Goal: Transaction & Acquisition: Purchase product/service

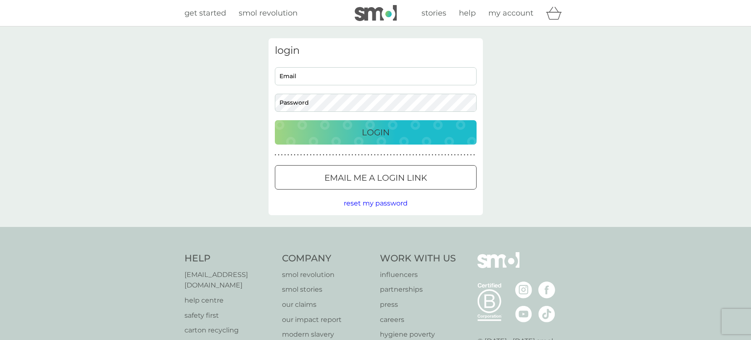
type input "kervis@hotmail.co.uk"
click at [339, 130] on div "Login" at bounding box center [375, 132] width 185 height 13
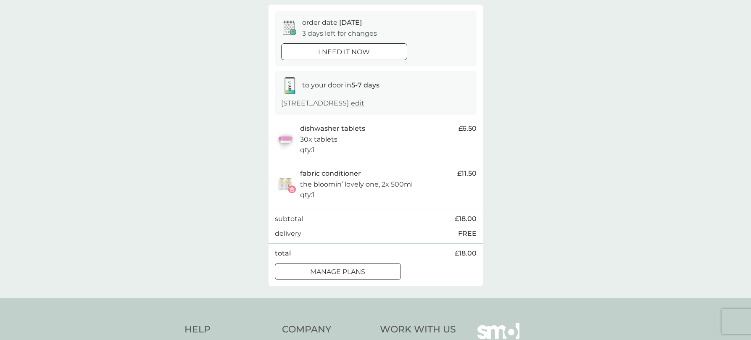
scroll to position [74, 0]
click at [364, 102] on span "edit" at bounding box center [357, 102] width 13 height 8
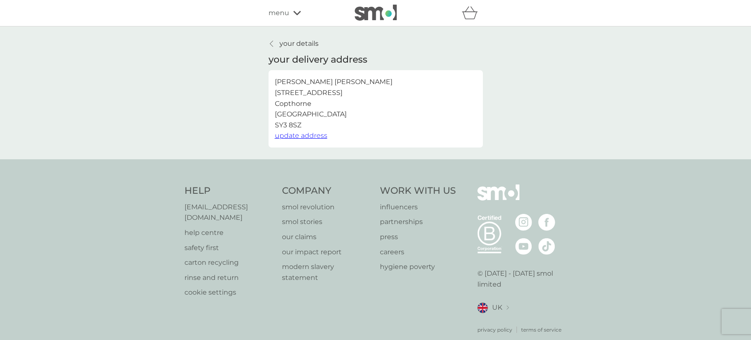
click at [283, 43] on p "your details" at bounding box center [298, 43] width 39 height 11
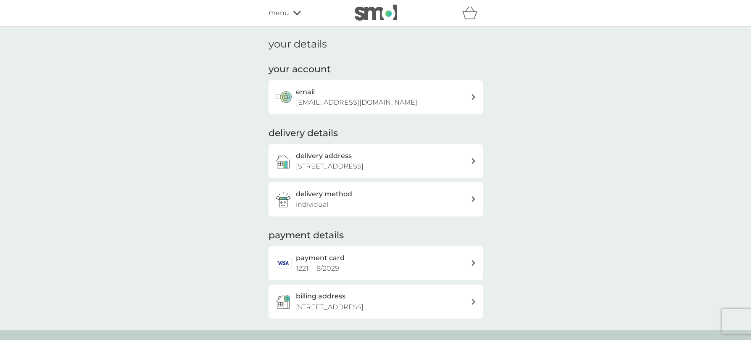
click at [294, 12] on icon at bounding box center [297, 13] width 8 height 4
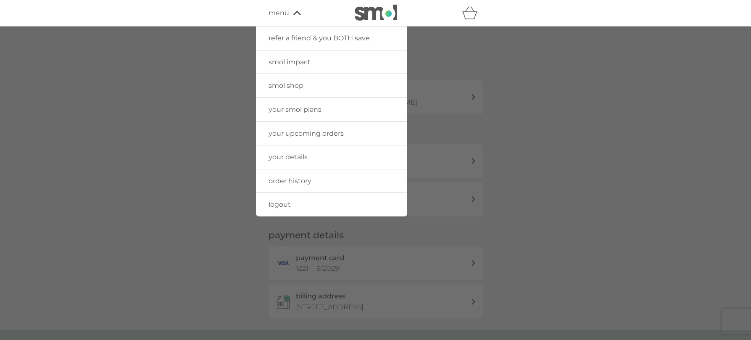
click at [301, 107] on span "your smol plans" at bounding box center [294, 109] width 53 height 8
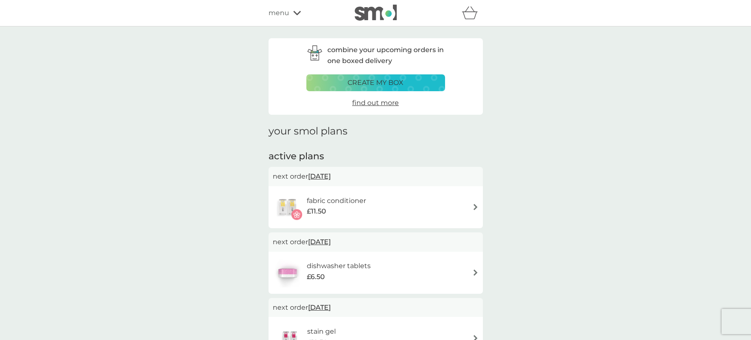
click at [284, 10] on span "menu" at bounding box center [278, 13] width 21 height 11
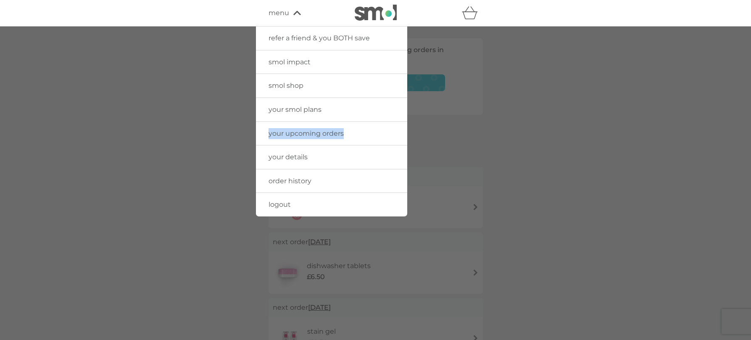
click at [282, 131] on span "your upcoming orders" at bounding box center [305, 133] width 75 height 8
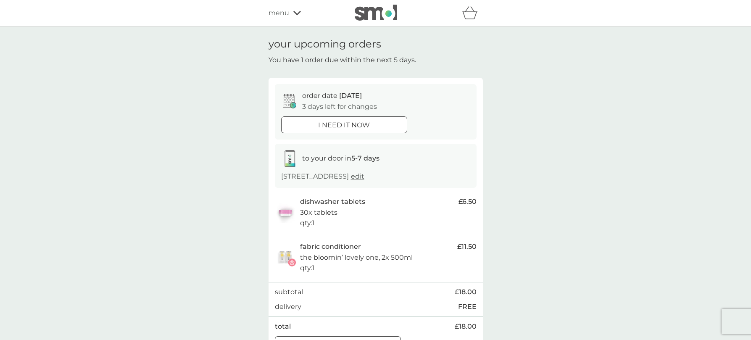
click at [296, 13] on icon at bounding box center [297, 13] width 8 height 4
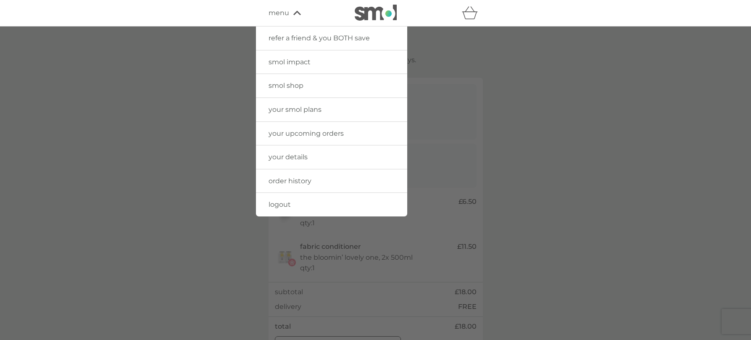
click at [291, 84] on span "smol shop" at bounding box center [285, 85] width 35 height 8
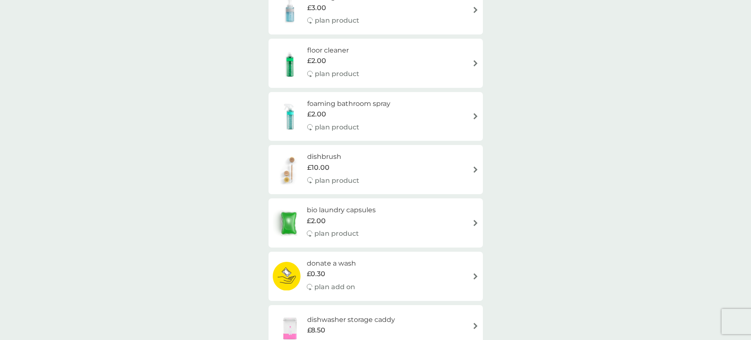
scroll to position [154, 0]
click at [473, 116] on img at bounding box center [475, 115] width 6 height 6
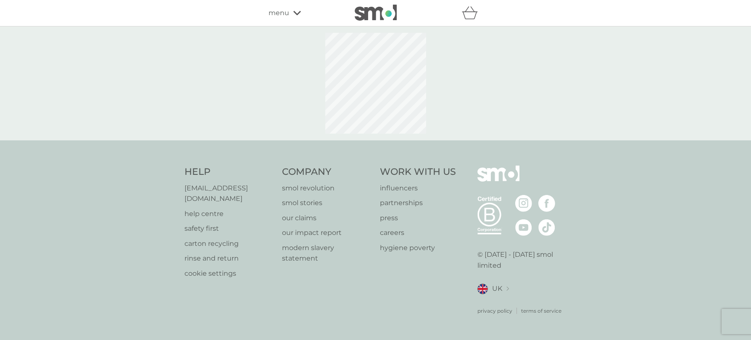
select select "182"
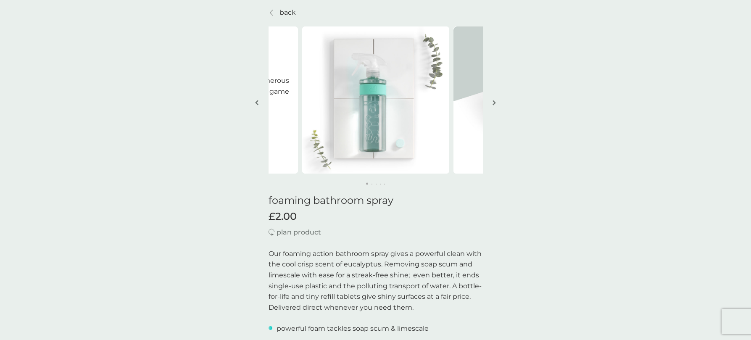
scroll to position [33, 0]
click at [493, 100] on img "button" at bounding box center [493, 101] width 3 height 6
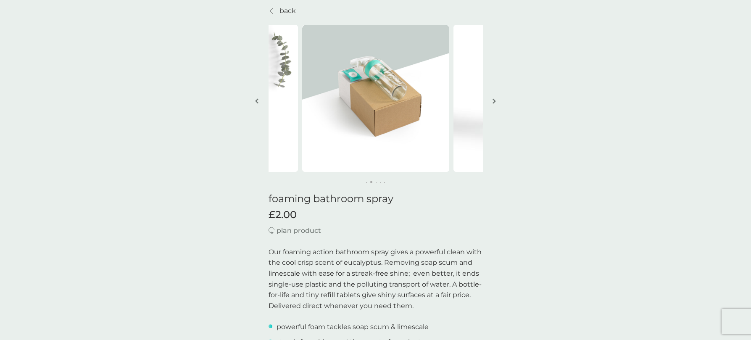
click at [493, 100] on img "button" at bounding box center [493, 101] width 3 height 6
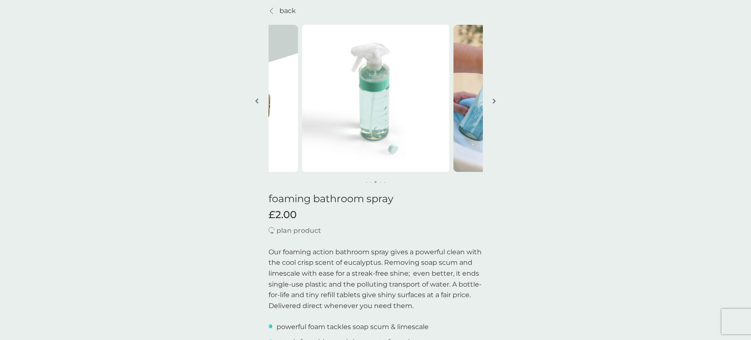
click at [493, 100] on img "button" at bounding box center [493, 101] width 3 height 6
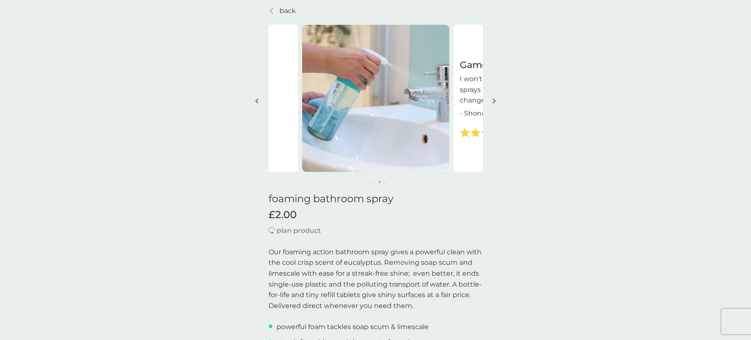
click at [493, 100] on img "button" at bounding box center [493, 101] width 3 height 6
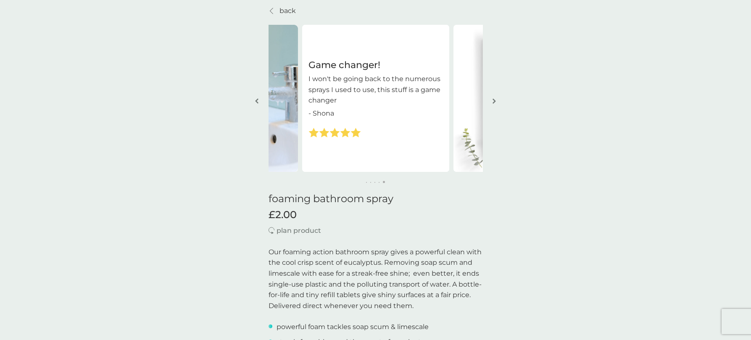
click at [493, 100] on img "button" at bounding box center [493, 101] width 3 height 6
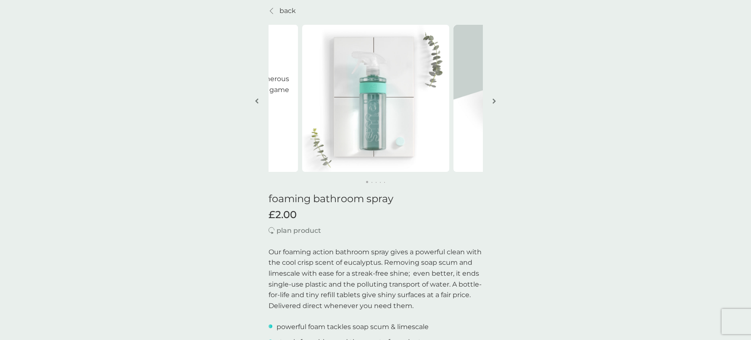
click at [493, 100] on img "button" at bounding box center [493, 101] width 3 height 6
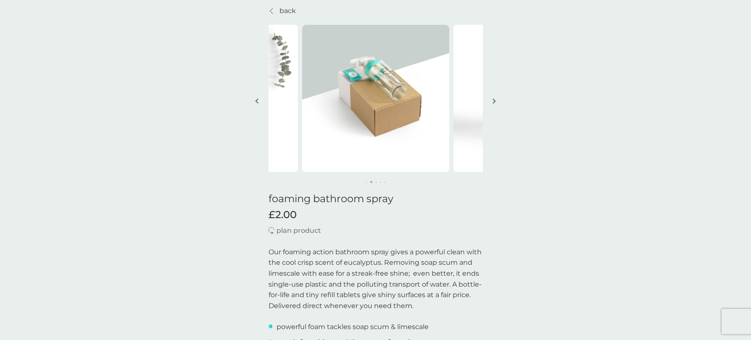
click at [493, 100] on img "button" at bounding box center [493, 101] width 3 height 6
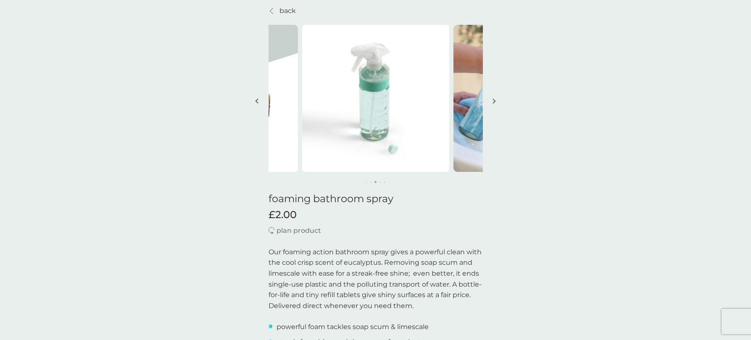
click at [493, 100] on img "button" at bounding box center [493, 101] width 3 height 6
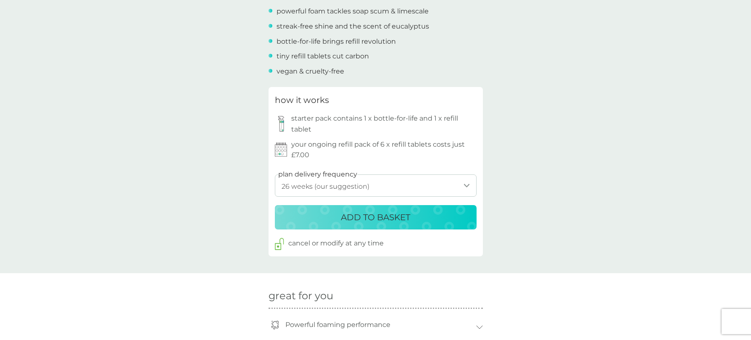
scroll to position [349, 0]
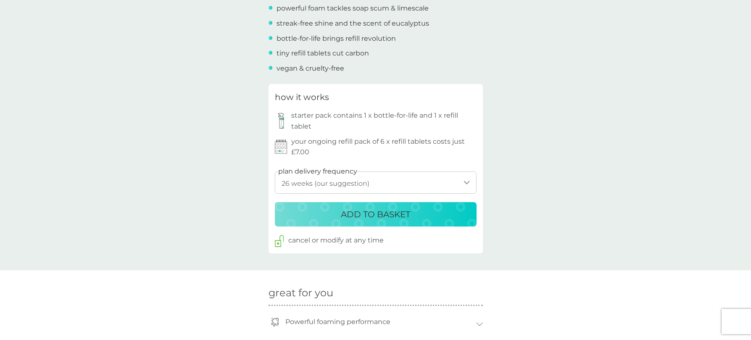
click at [381, 215] on p "ADD TO BASKET" at bounding box center [375, 213] width 69 height 13
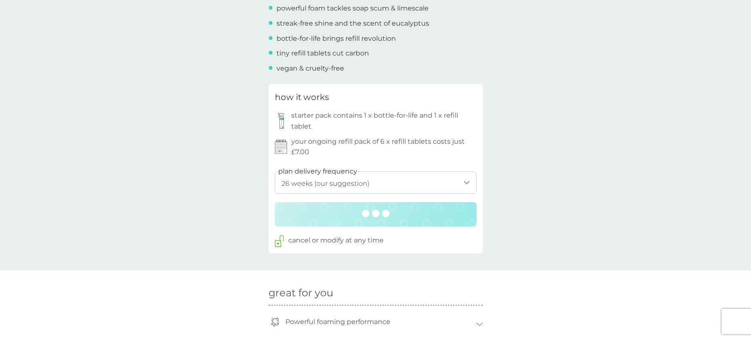
scroll to position [352, 0]
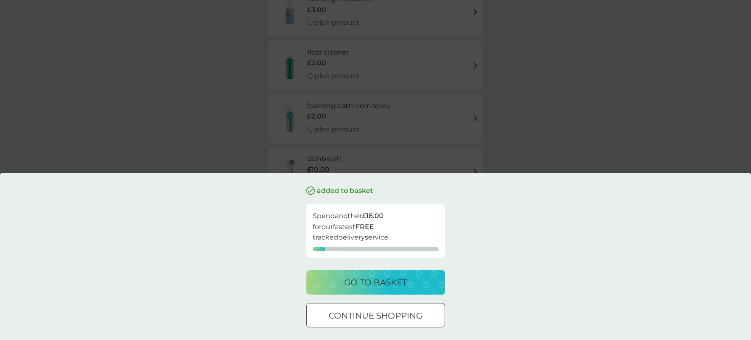
scroll to position [160, 0]
click at [360, 281] on p "go to basket" at bounding box center [375, 282] width 63 height 13
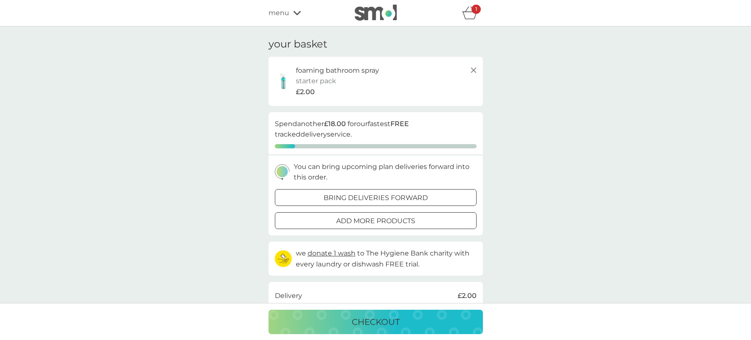
click at [292, 13] on div "menu" at bounding box center [303, 13] width 71 height 11
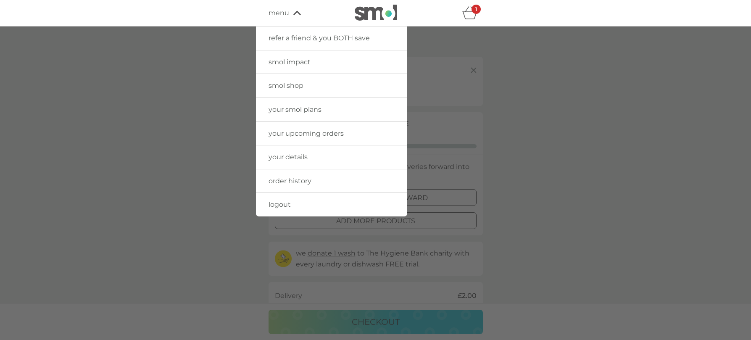
click at [289, 82] on span "smol shop" at bounding box center [285, 85] width 35 height 8
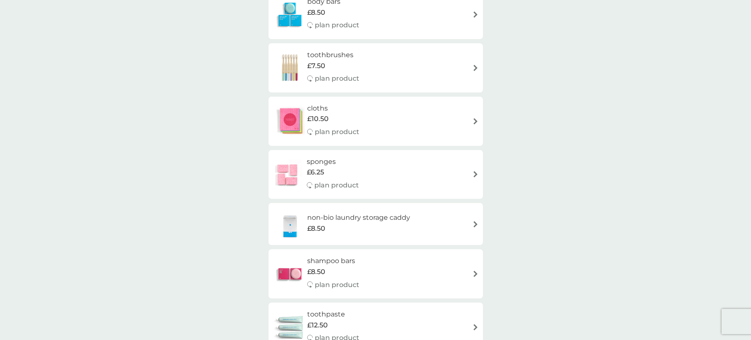
scroll to position [621, 0]
click at [327, 163] on h6 "sponges" at bounding box center [333, 161] width 52 height 11
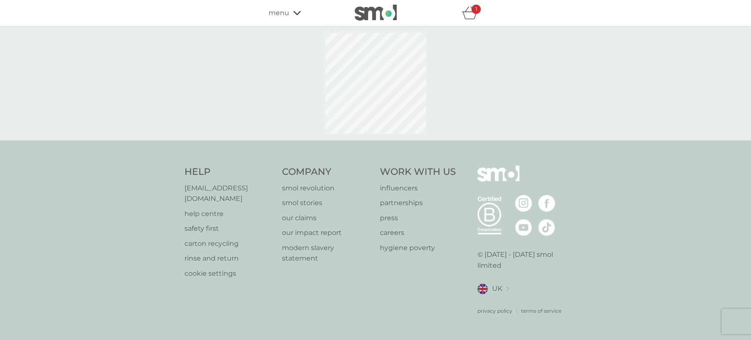
select select "63"
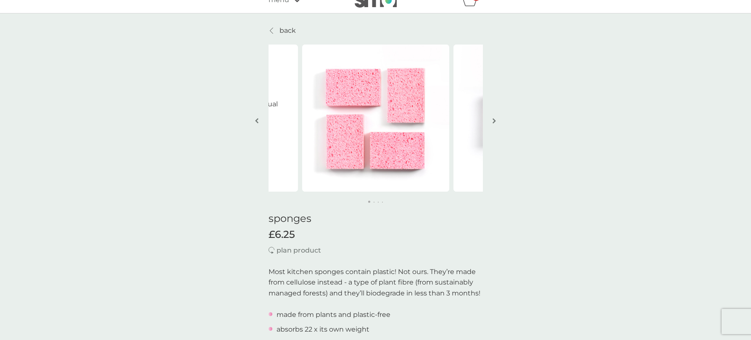
scroll to position [10, 0]
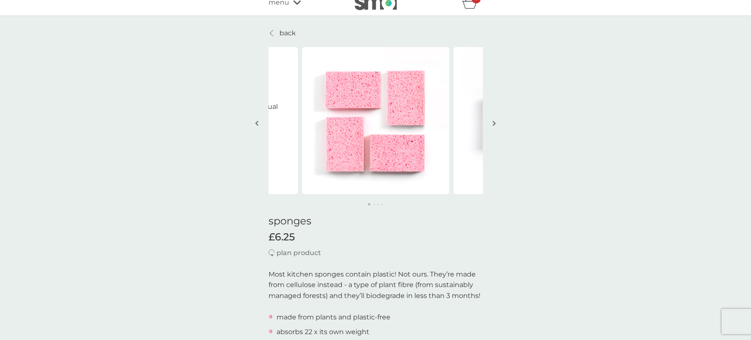
click at [493, 122] on img "button" at bounding box center [493, 123] width 3 height 6
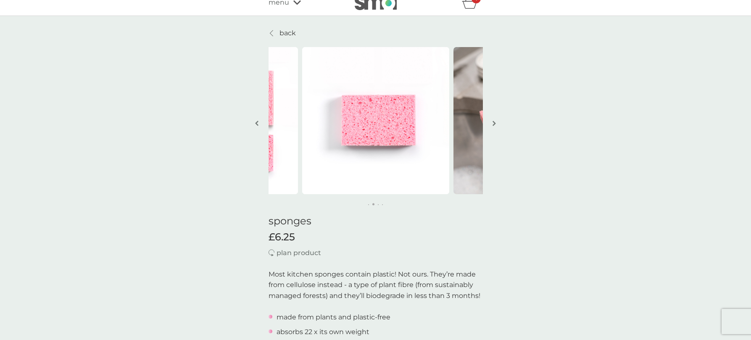
click at [493, 122] on img "button" at bounding box center [493, 123] width 3 height 6
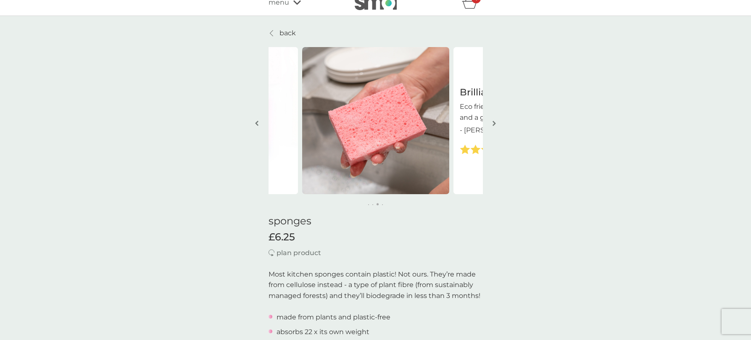
click at [493, 122] on img "button" at bounding box center [493, 123] width 3 height 6
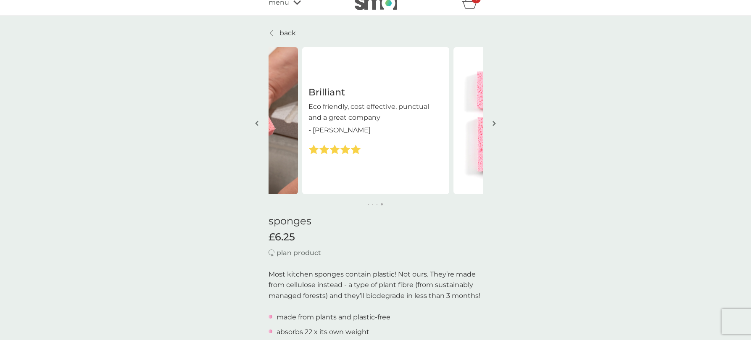
click at [493, 122] on img "button" at bounding box center [493, 123] width 3 height 6
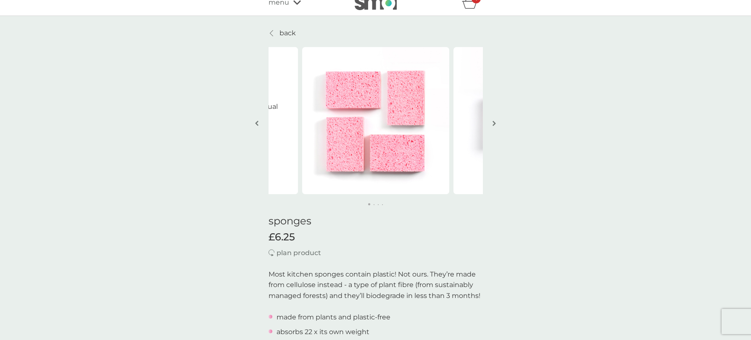
click at [493, 122] on img "button" at bounding box center [493, 123] width 3 height 6
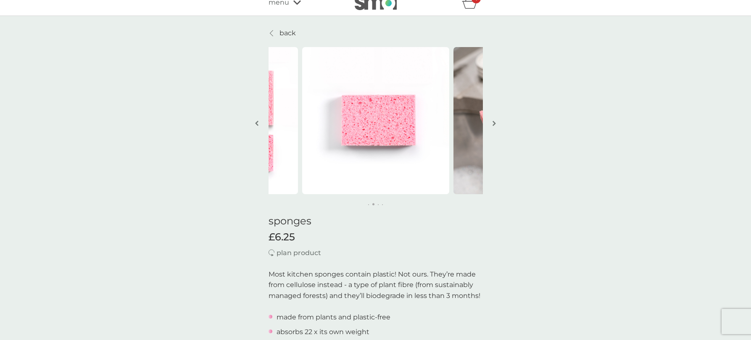
click at [493, 122] on img "button" at bounding box center [493, 123] width 3 height 6
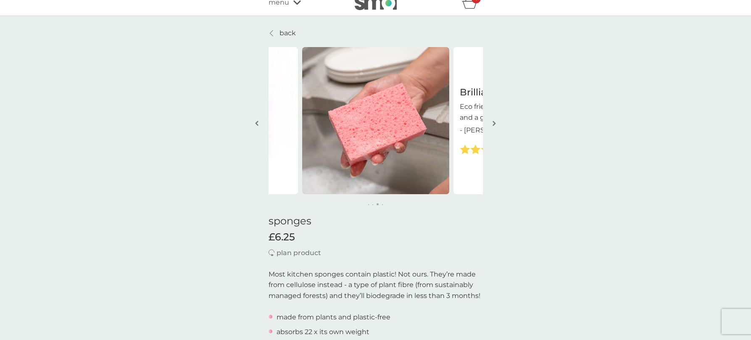
click at [493, 122] on img "button" at bounding box center [493, 123] width 3 height 6
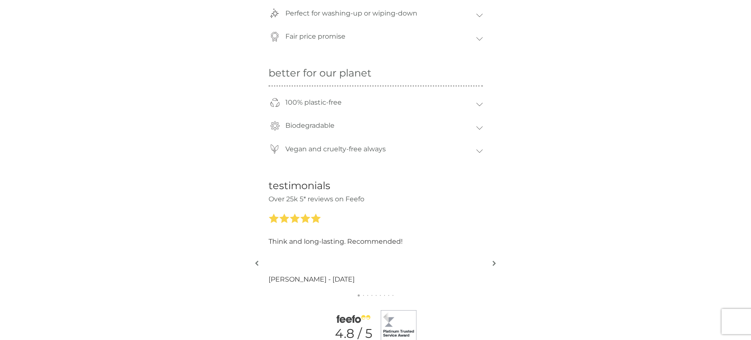
scroll to position [627, 0]
click at [493, 262] on img "button" at bounding box center [493, 261] width 3 height 6
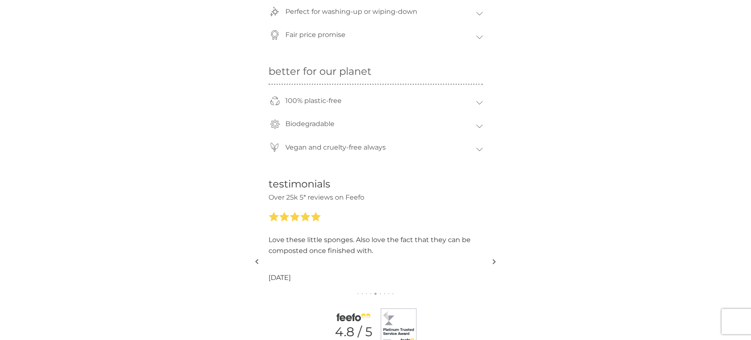
click at [493, 262] on img "button" at bounding box center [493, 261] width 3 height 6
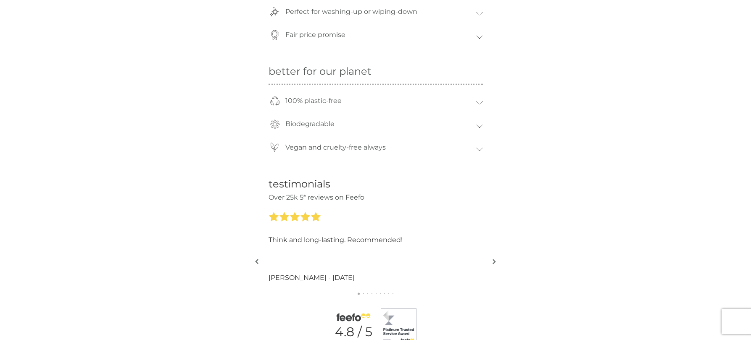
click at [493, 262] on img "button" at bounding box center [493, 261] width 3 height 6
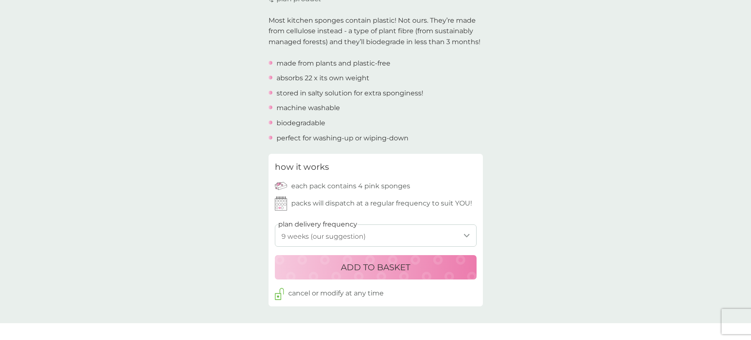
scroll to position [0, 0]
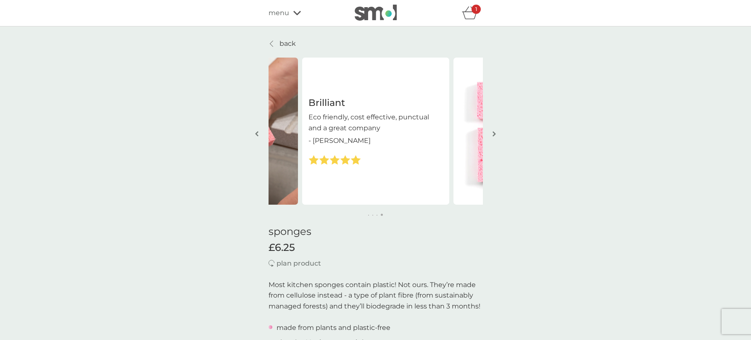
click at [271, 42] on icon at bounding box center [271, 43] width 3 height 7
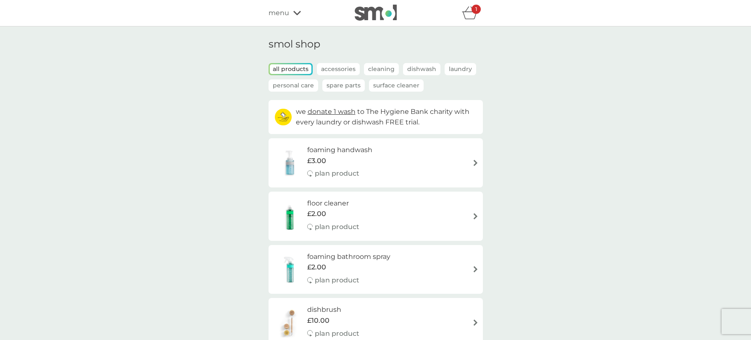
click at [469, 13] on icon "basket" at bounding box center [470, 12] width 16 height 13
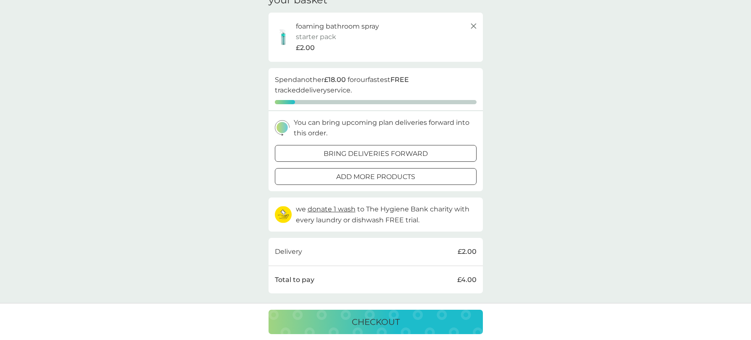
scroll to position [45, 0]
click at [357, 152] on p "bring deliveries forward" at bounding box center [375, 153] width 104 height 11
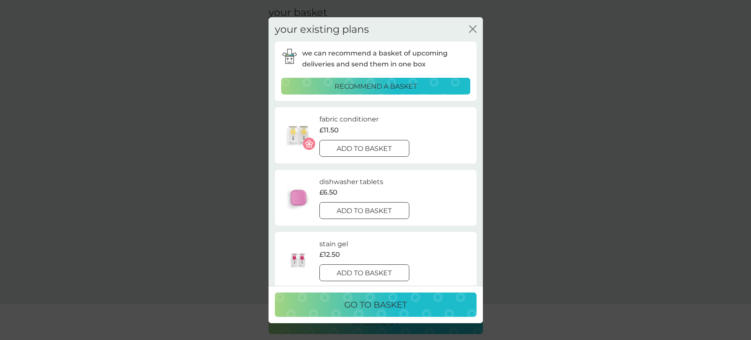
scroll to position [29, 0]
click at [354, 148] on div at bounding box center [364, 148] width 30 height 9
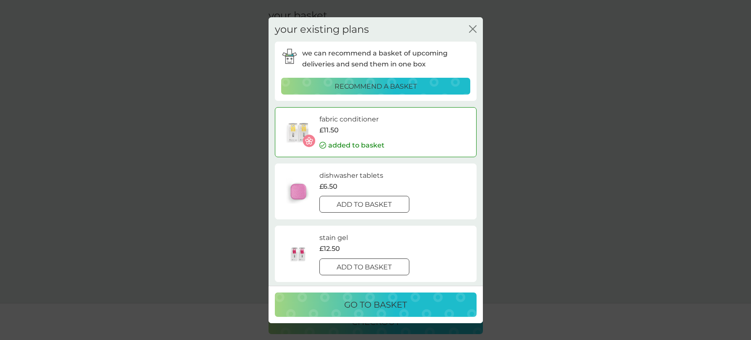
click at [367, 203] on div at bounding box center [364, 204] width 30 height 9
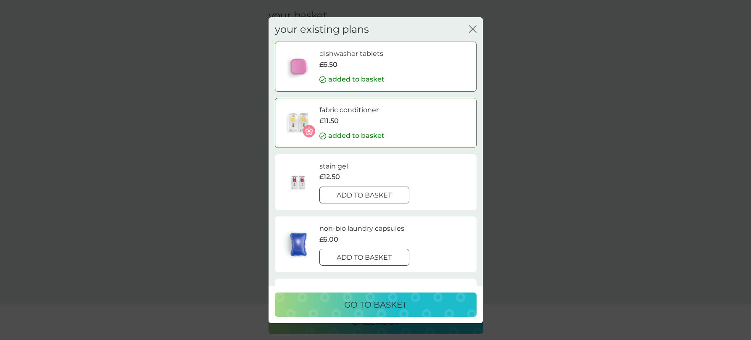
click at [381, 303] on p "go to basket" at bounding box center [375, 304] width 63 height 13
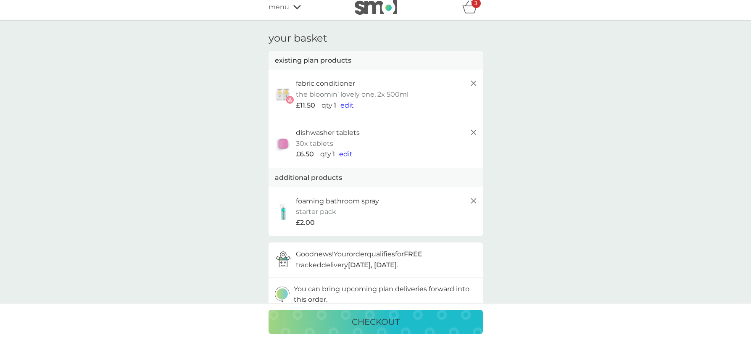
scroll to position [0, 0]
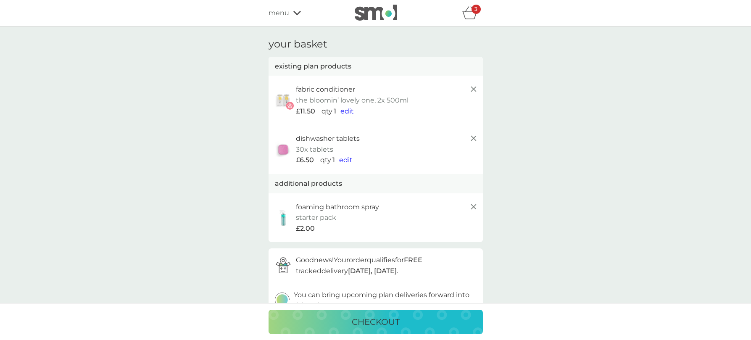
click at [299, 207] on p "foaming bathroom spray" at bounding box center [337, 207] width 83 height 11
click at [373, 320] on p "checkout" at bounding box center [376, 321] width 48 height 13
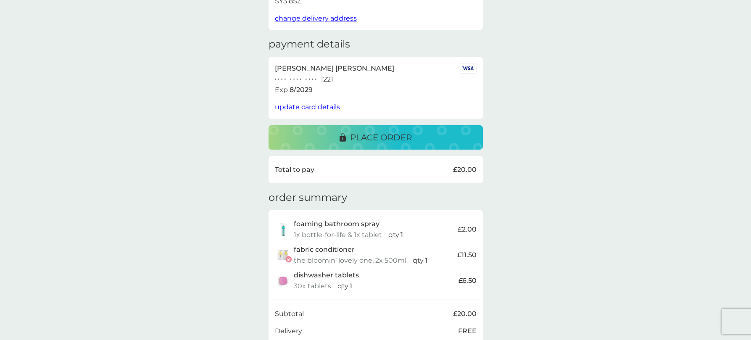
scroll to position [108, 0]
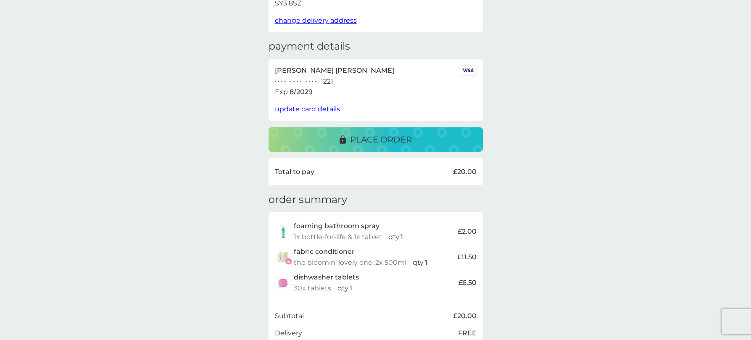
click at [372, 139] on p "place order" at bounding box center [381, 139] width 62 height 13
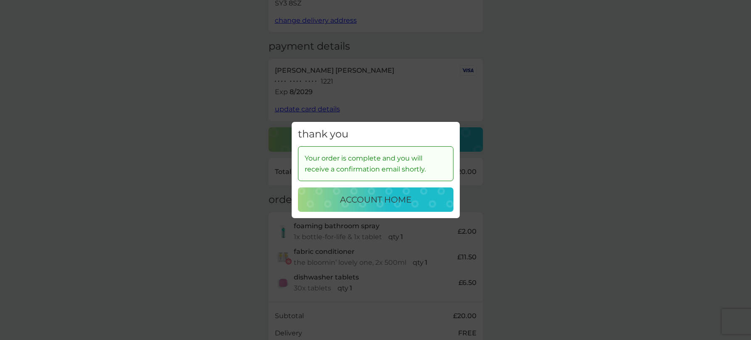
click at [415, 201] on div "account home" at bounding box center [375, 199] width 139 height 13
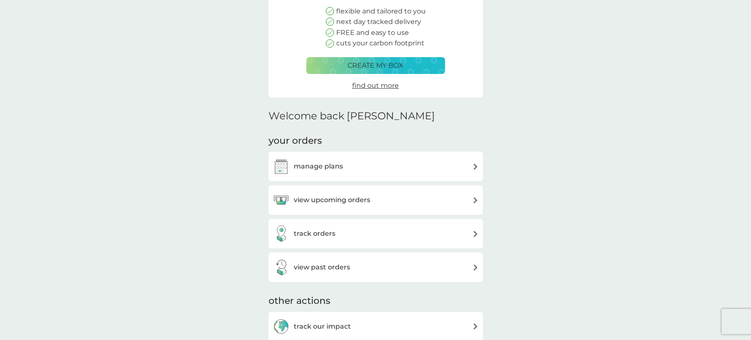
scroll to position [103, 0]
click at [471, 200] on div "view upcoming orders" at bounding box center [376, 199] width 206 height 17
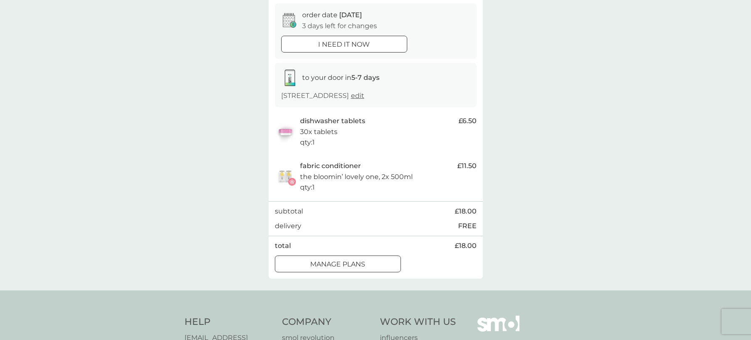
scroll to position [84, 0]
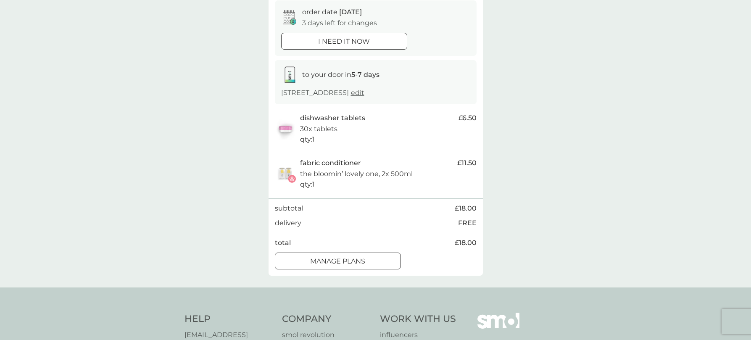
click at [354, 259] on p "manage plans" at bounding box center [337, 261] width 55 height 11
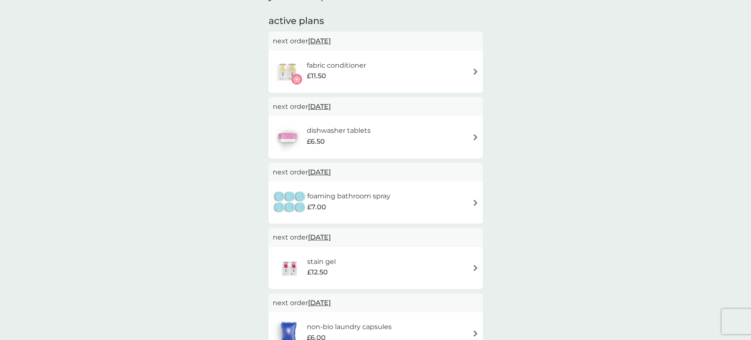
scroll to position [132, 0]
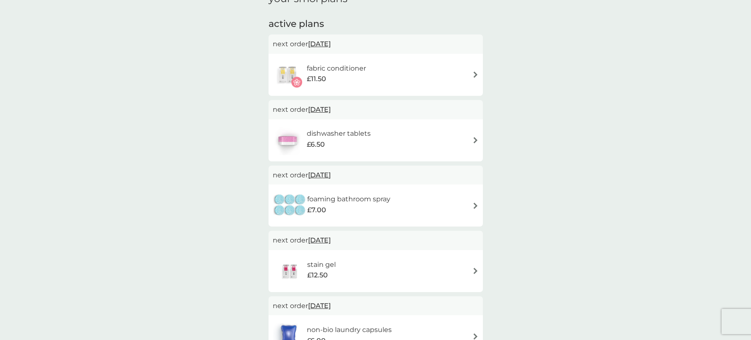
click at [331, 42] on span "[DATE]" at bounding box center [319, 44] width 23 height 16
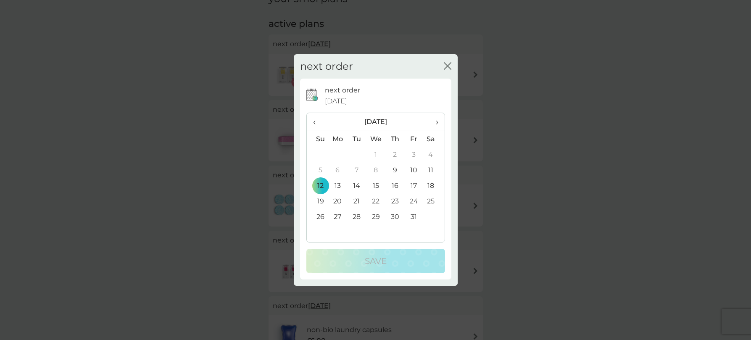
click at [446, 65] on icon "close" at bounding box center [445, 66] width 3 height 7
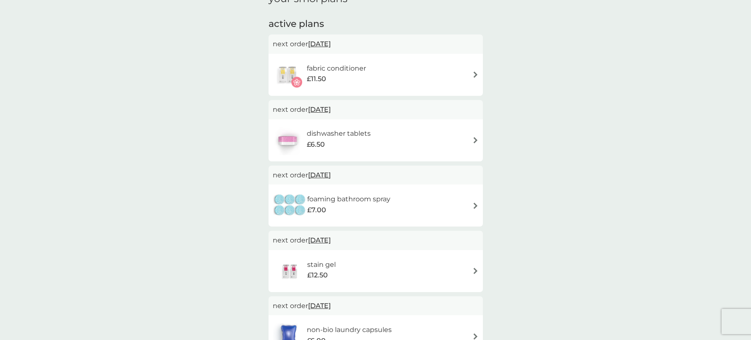
click at [359, 73] on div "£11.50" at bounding box center [336, 78] width 59 height 11
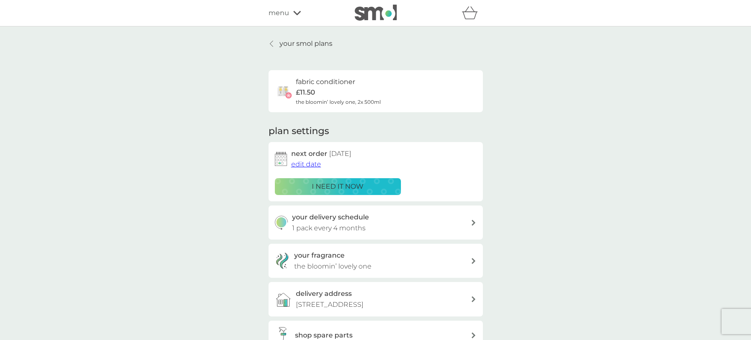
click at [300, 164] on span "edit date" at bounding box center [306, 164] width 30 height 8
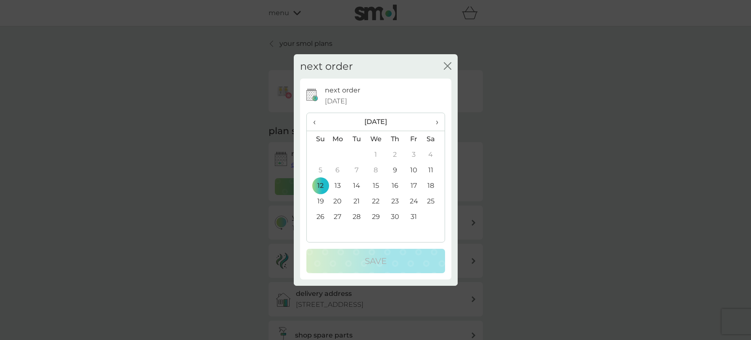
click at [436, 120] on span "›" at bounding box center [433, 122] width 8 height 18
click at [394, 183] on td "12" at bounding box center [394, 186] width 19 height 16
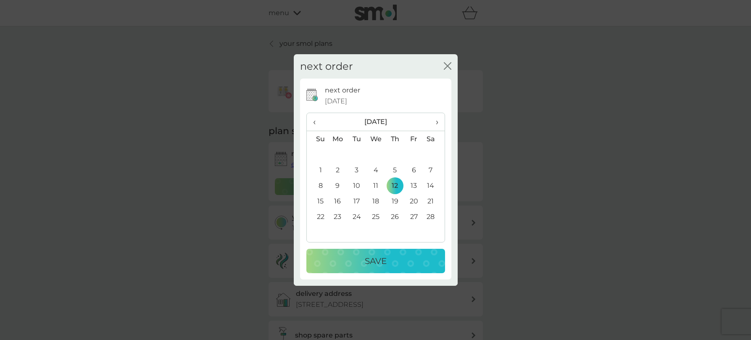
click at [385, 260] on p "Save" at bounding box center [376, 260] width 22 height 13
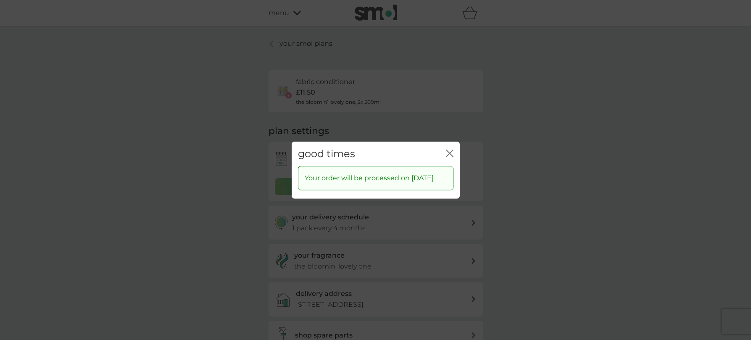
click at [449, 150] on icon "close" at bounding box center [447, 153] width 3 height 7
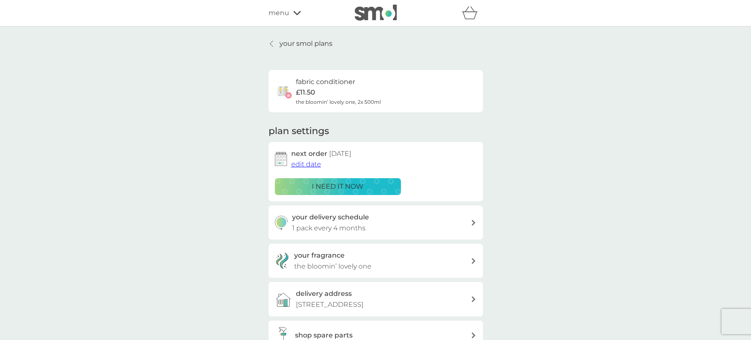
click at [280, 43] on p "your smol plans" at bounding box center [305, 43] width 53 height 11
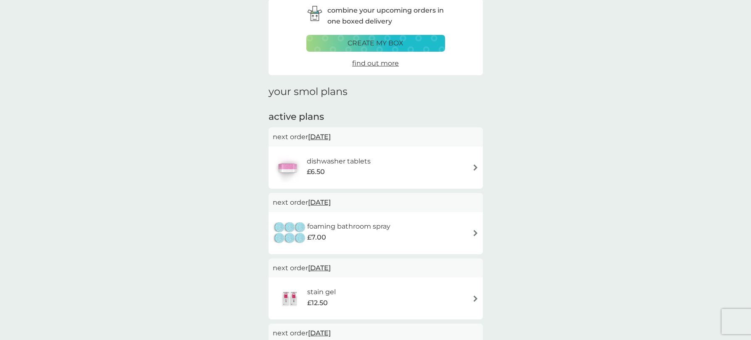
scroll to position [41, 0]
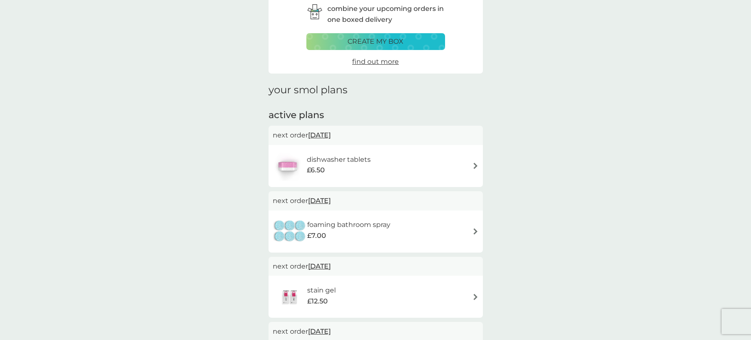
click at [327, 132] on span "12 Oct 2025" at bounding box center [319, 135] width 23 height 16
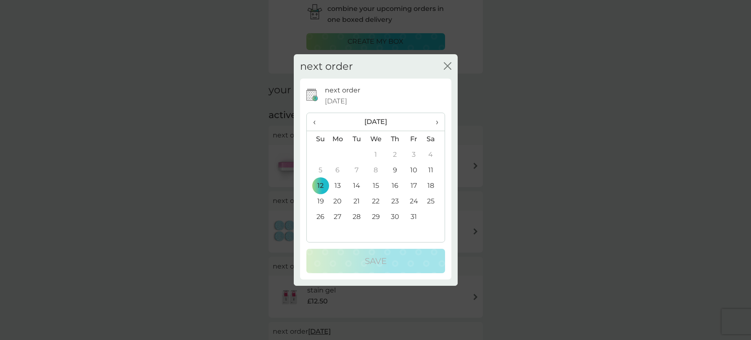
click at [438, 121] on th "›" at bounding box center [433, 122] width 21 height 18
click at [436, 121] on span "›" at bounding box center [433, 122] width 8 height 18
click at [394, 184] on td "12" at bounding box center [394, 186] width 19 height 16
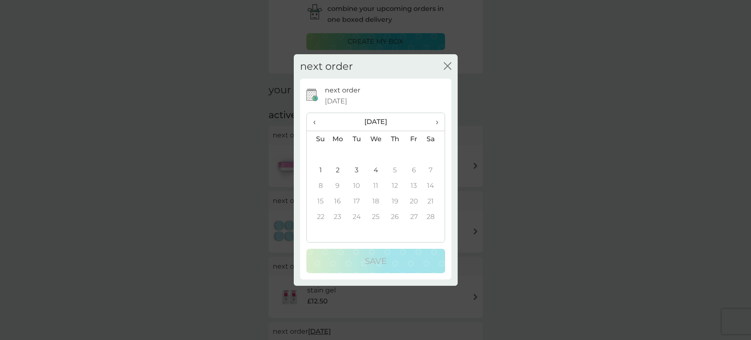
click at [314, 120] on span "‹" at bounding box center [317, 122] width 9 height 18
click at [449, 64] on icon "close" at bounding box center [448, 66] width 3 height 7
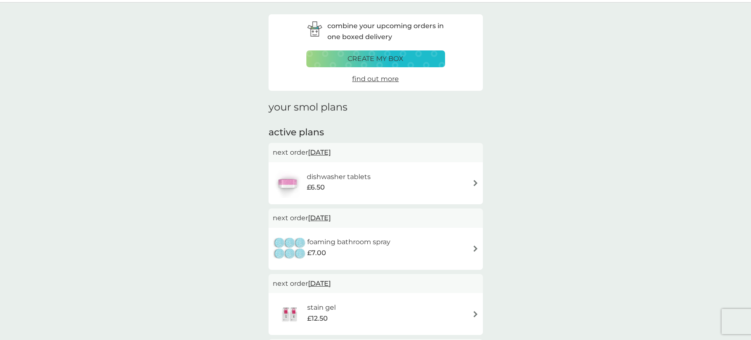
scroll to position [24, 0]
click at [326, 150] on span "12 Oct 2025" at bounding box center [319, 152] width 23 height 16
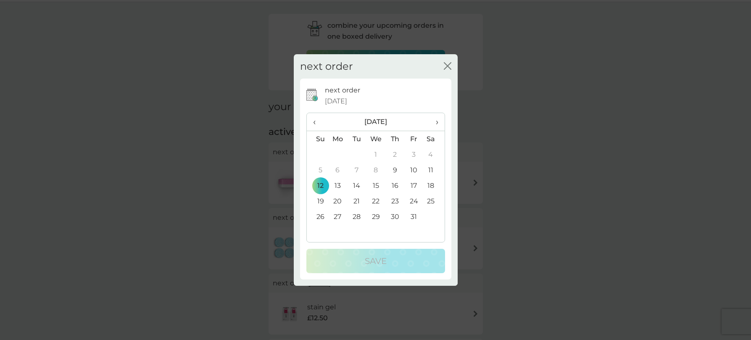
click at [436, 121] on span "›" at bounding box center [433, 122] width 8 height 18
click at [413, 168] on td "12" at bounding box center [413, 170] width 19 height 16
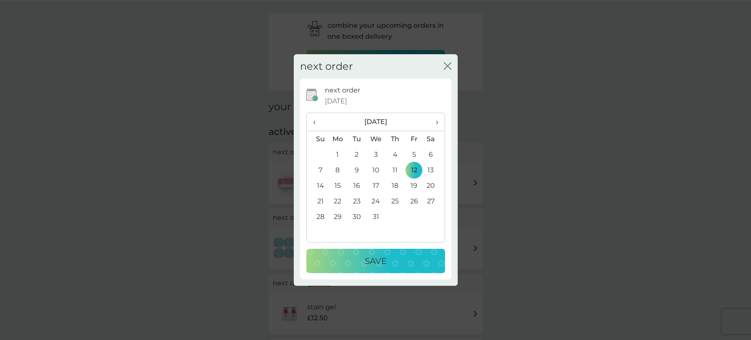
click at [363, 258] on div "Save" at bounding box center [376, 260] width 122 height 13
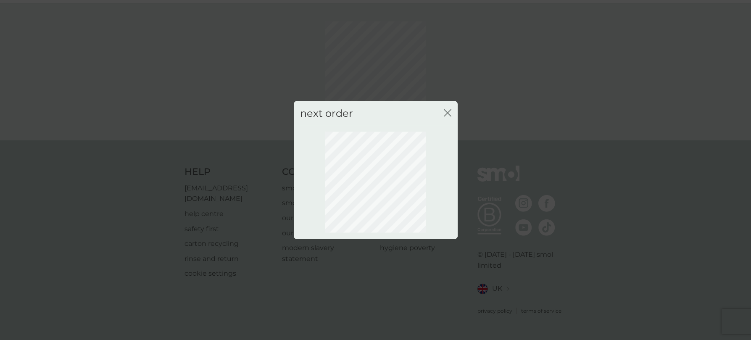
scroll to position [13, 0]
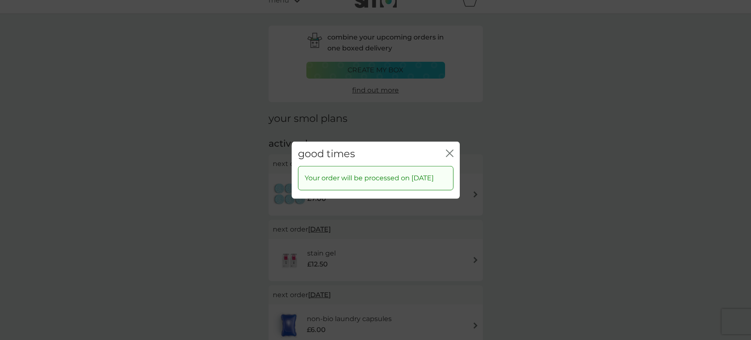
click at [446, 149] on icon "close" at bounding box center [450, 153] width 8 height 8
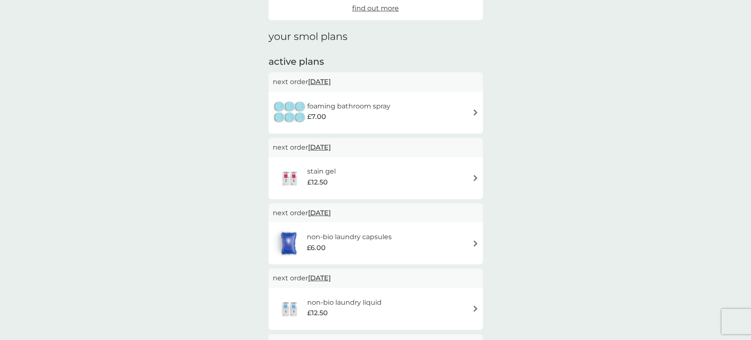
scroll to position [95, 0]
click at [328, 79] on span "22 Oct 2025" at bounding box center [319, 81] width 23 height 16
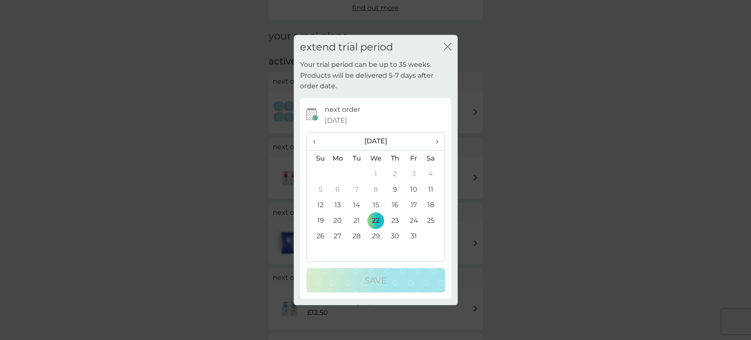
scroll to position [95, 0]
click at [437, 141] on span "›" at bounding box center [433, 141] width 8 height 18
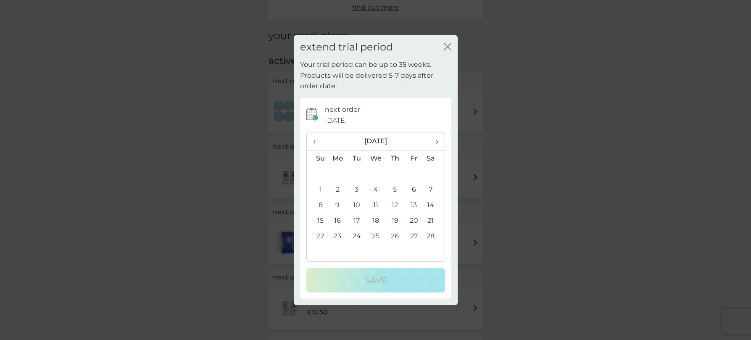
click at [396, 204] on td "12" at bounding box center [394, 205] width 19 height 16
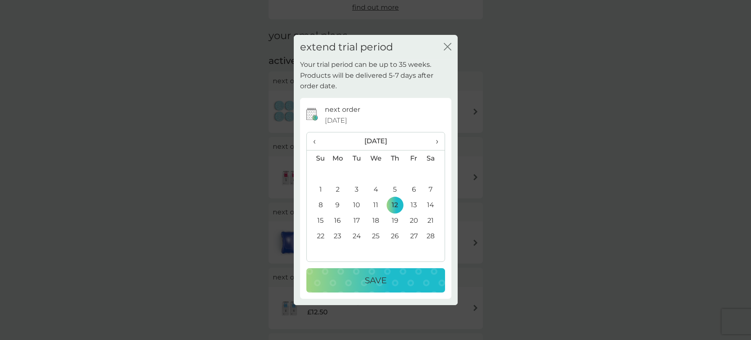
click at [381, 276] on p "Save" at bounding box center [376, 279] width 22 height 13
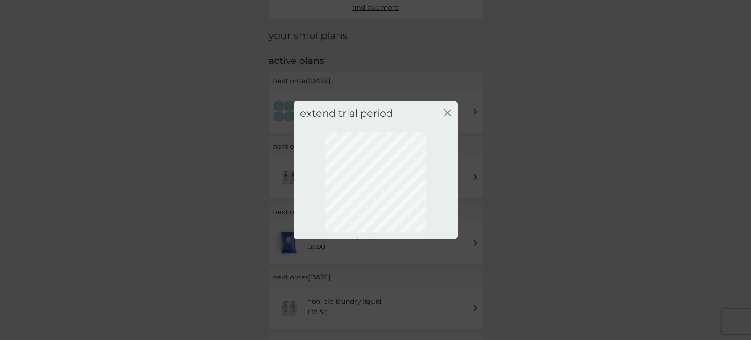
scroll to position [13, 0]
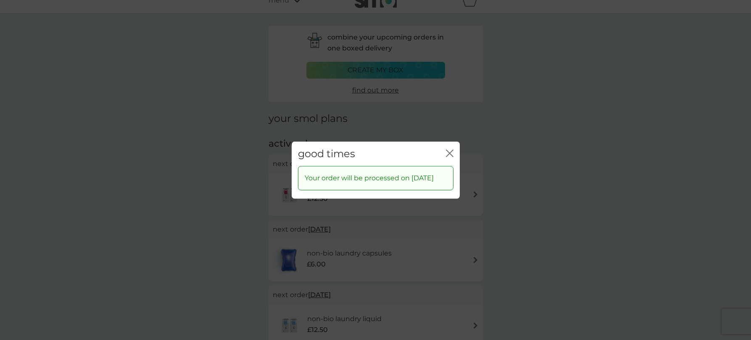
click at [448, 149] on icon "close" at bounding box center [450, 153] width 8 height 8
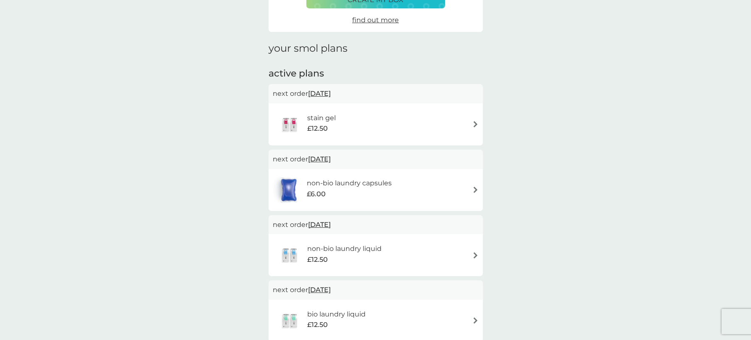
scroll to position [0, 0]
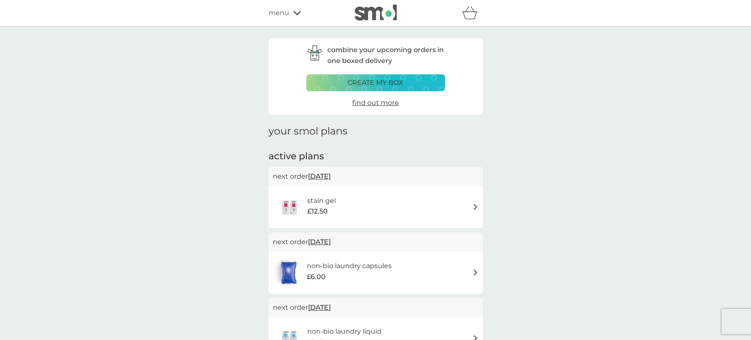
click at [291, 15] on div "menu" at bounding box center [303, 13] width 71 height 11
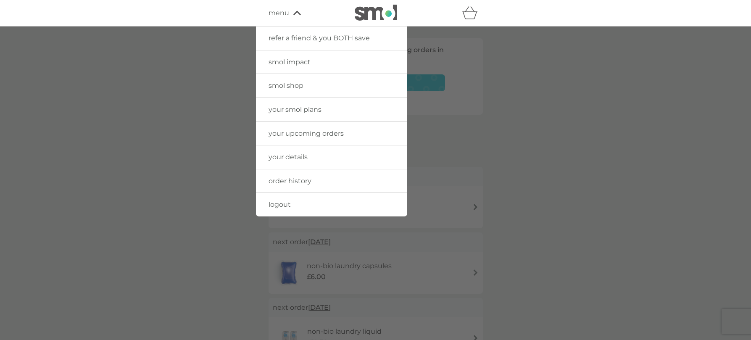
click at [295, 130] on span "your upcoming orders" at bounding box center [305, 133] width 75 height 8
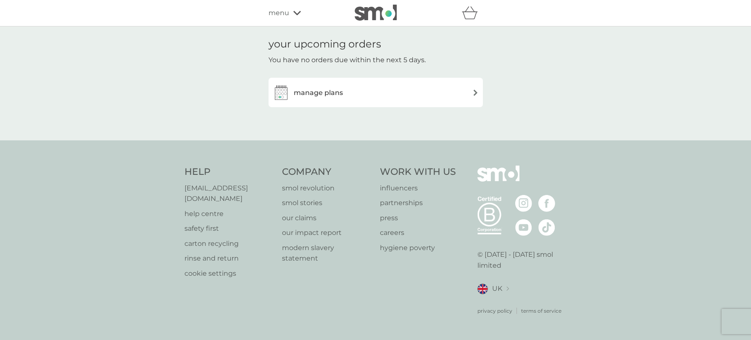
click at [297, 12] on icon at bounding box center [297, 12] width 8 height 5
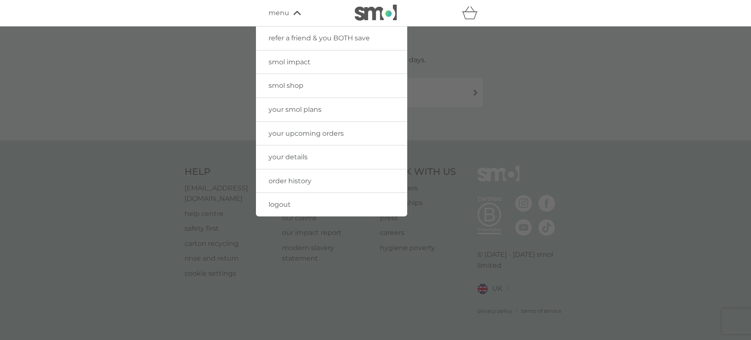
click at [294, 182] on span "order history" at bounding box center [289, 181] width 43 height 8
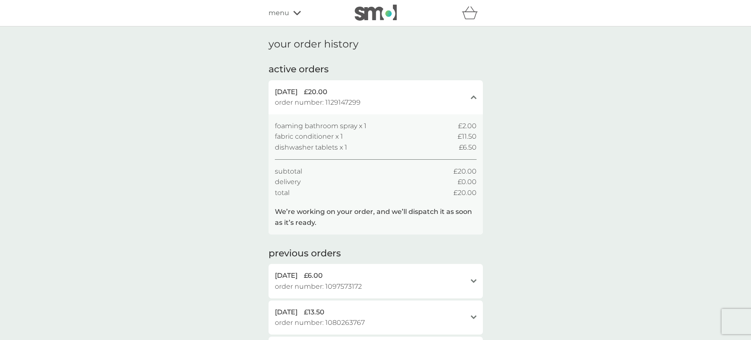
click at [289, 12] on div "menu" at bounding box center [303, 13] width 71 height 11
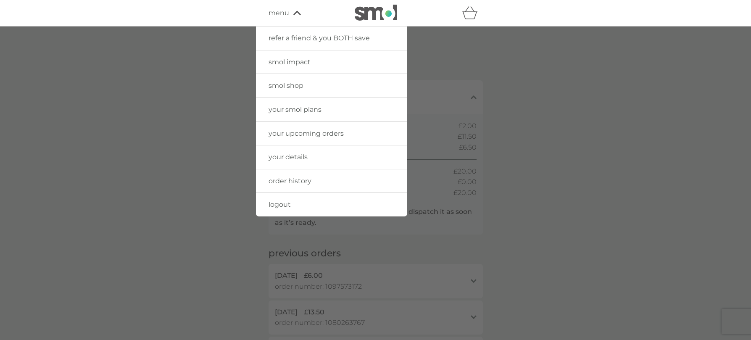
click at [279, 205] on span "logout" at bounding box center [279, 204] width 22 height 8
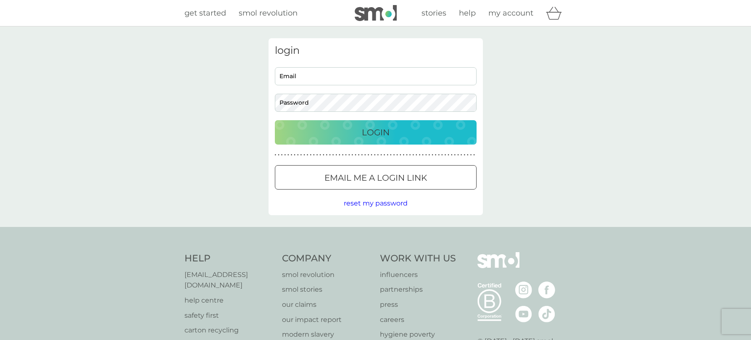
type input "kervis@hotmail.co.uk"
click at [404, 129] on div "Login" at bounding box center [375, 132] width 185 height 13
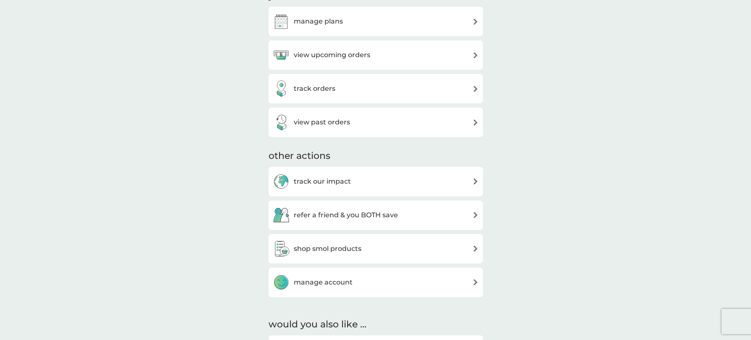
scroll to position [258, 0]
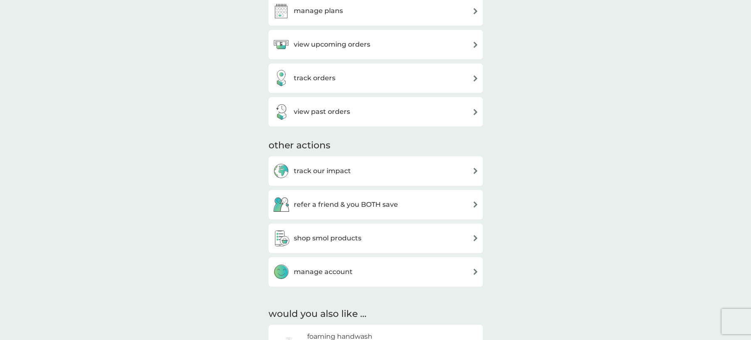
click at [462, 205] on div "refer a friend & you BOTH save" at bounding box center [376, 204] width 206 height 17
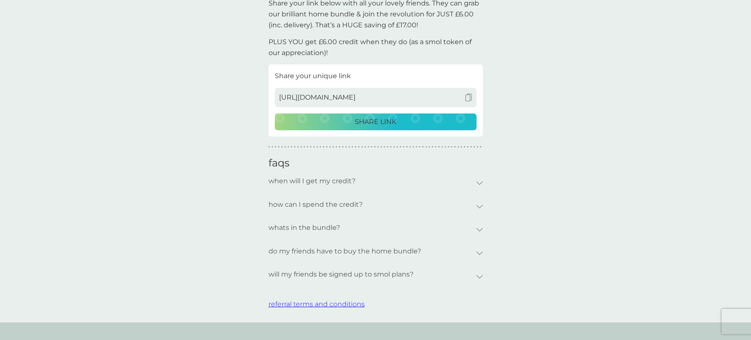
scroll to position [199, 0]
click at [475, 271] on div "will my friends be signed up to smol plans?" at bounding box center [371, 273] width 207 height 19
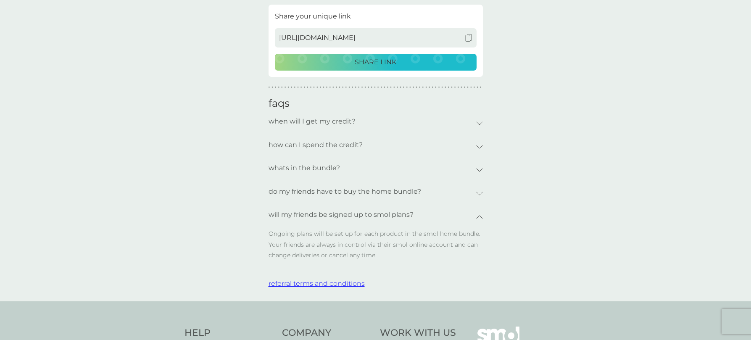
scroll to position [0, 0]
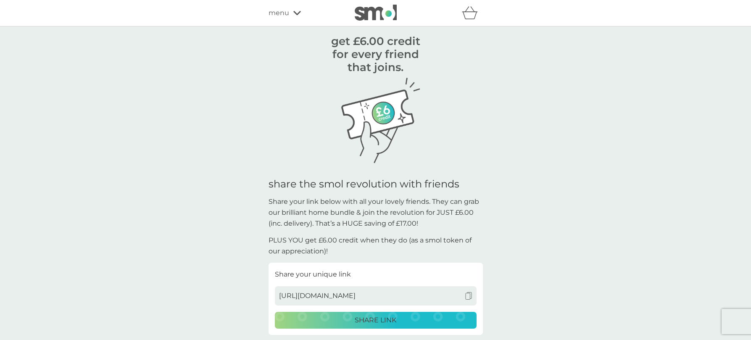
click at [293, 12] on icon at bounding box center [297, 13] width 8 height 4
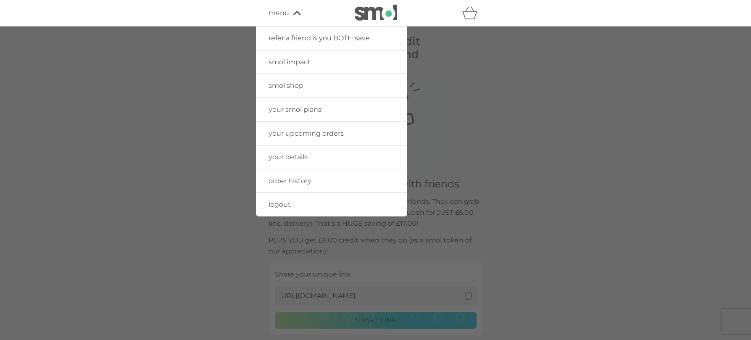
click at [284, 203] on span "logout" at bounding box center [279, 204] width 22 height 8
